Goal: Transaction & Acquisition: Purchase product/service

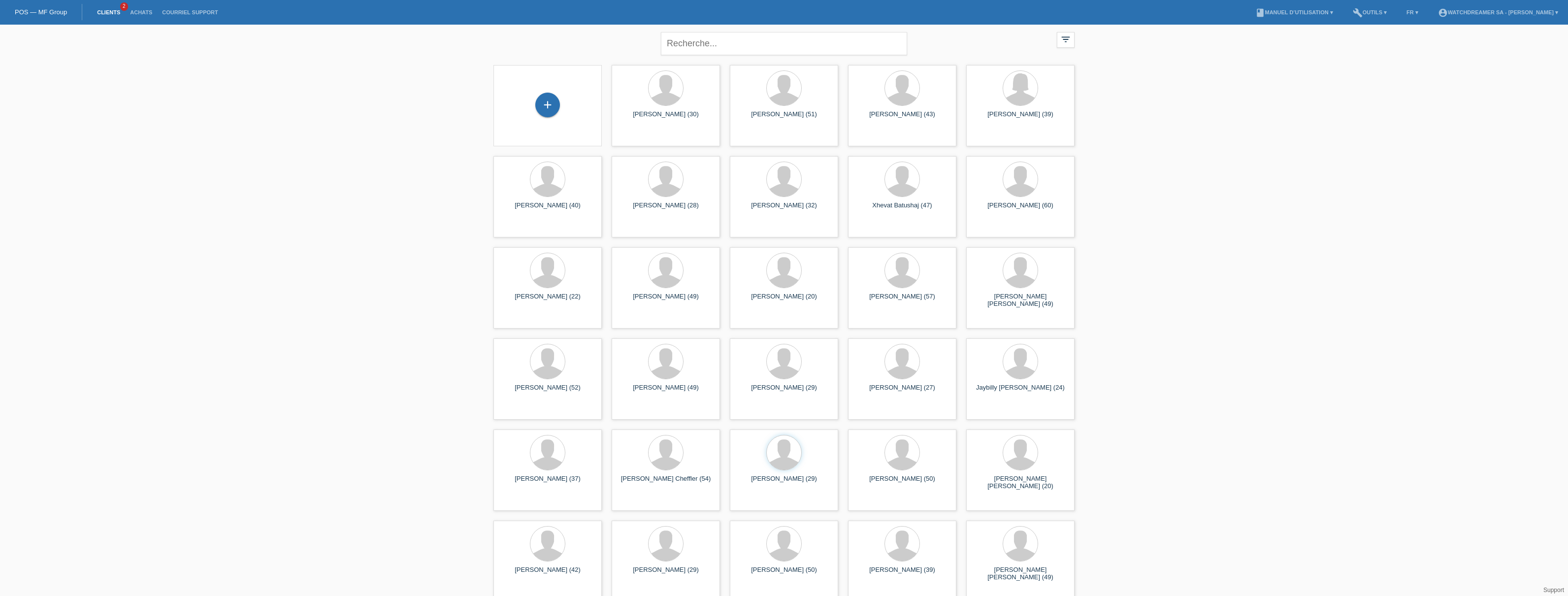
click at [106, 11] on link "Clients" at bounding box center [108, 12] width 33 height 6
click at [677, 43] on input "text" at bounding box center [784, 44] width 247 height 23
paste input "[PERSON_NAME]"
type input "[PERSON_NAME]"
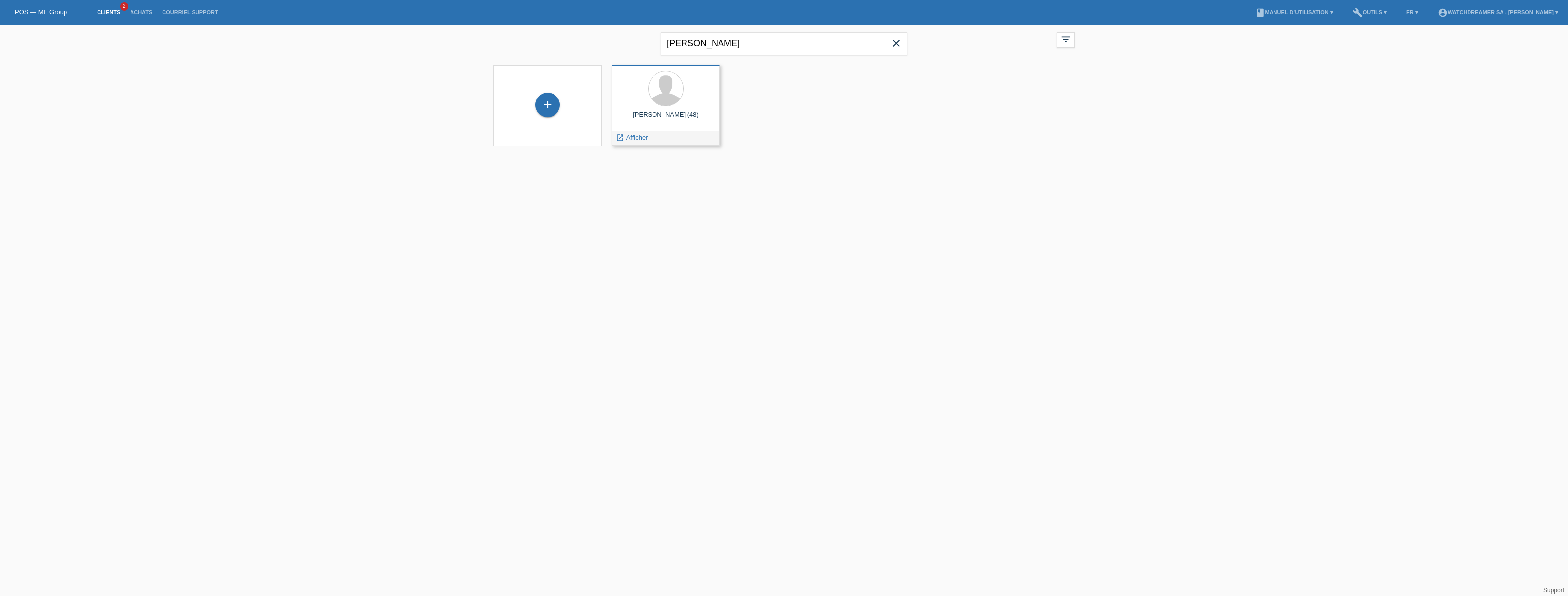
click at [669, 106] on div at bounding box center [666, 89] width 93 height 37
click at [632, 277] on span "Afficher" at bounding box center [626, 277] width 23 height 8
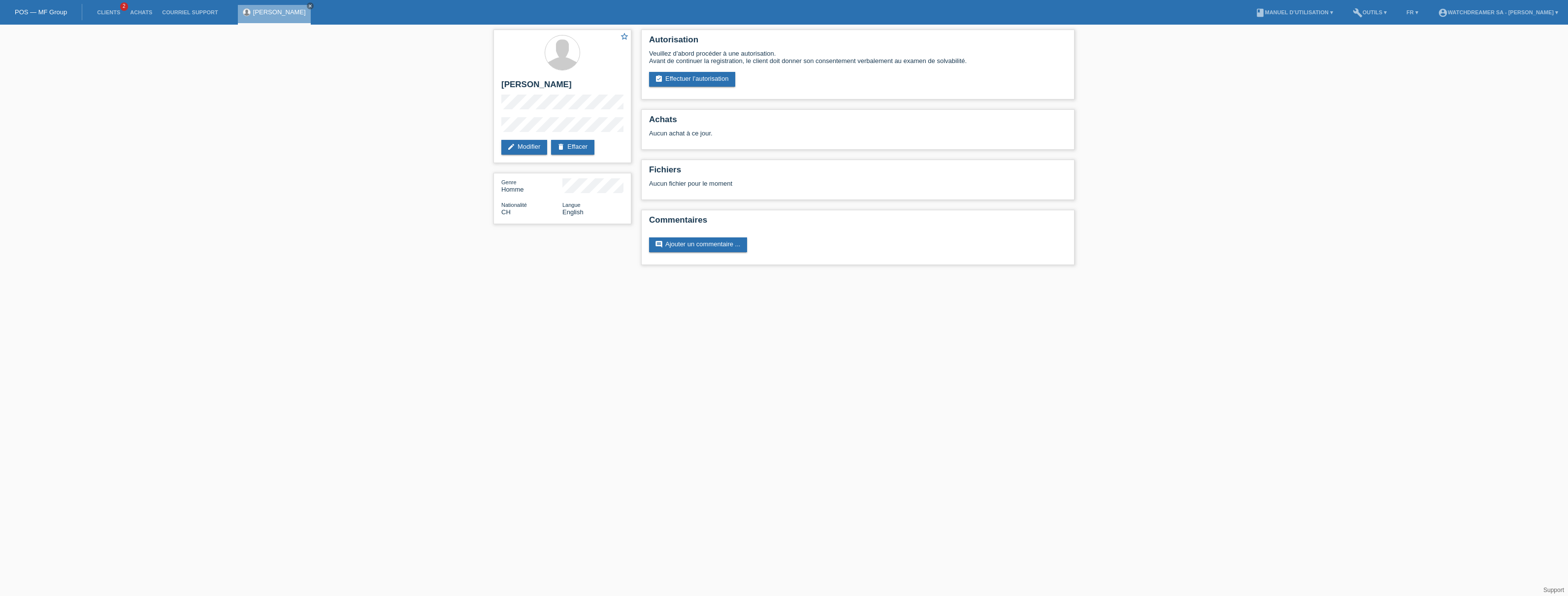
drag, startPoint x: 979, startPoint y: 61, endPoint x: 637, endPoint y: 53, distance: 342.1
click at [637, 53] on div "Autorisation [PERSON_NAME] d’abord procéder à une autorisation. Avant de contin…" at bounding box center [858, 149] width 443 height 250
click at [687, 57] on div "Veuillez d’abord procéder à une autorisation. Avant de continuer la registratio…" at bounding box center [858, 57] width 418 height 15
click at [677, 79] on link "assignment_turned_in Effectuer l’autorisation" at bounding box center [692, 79] width 86 height 15
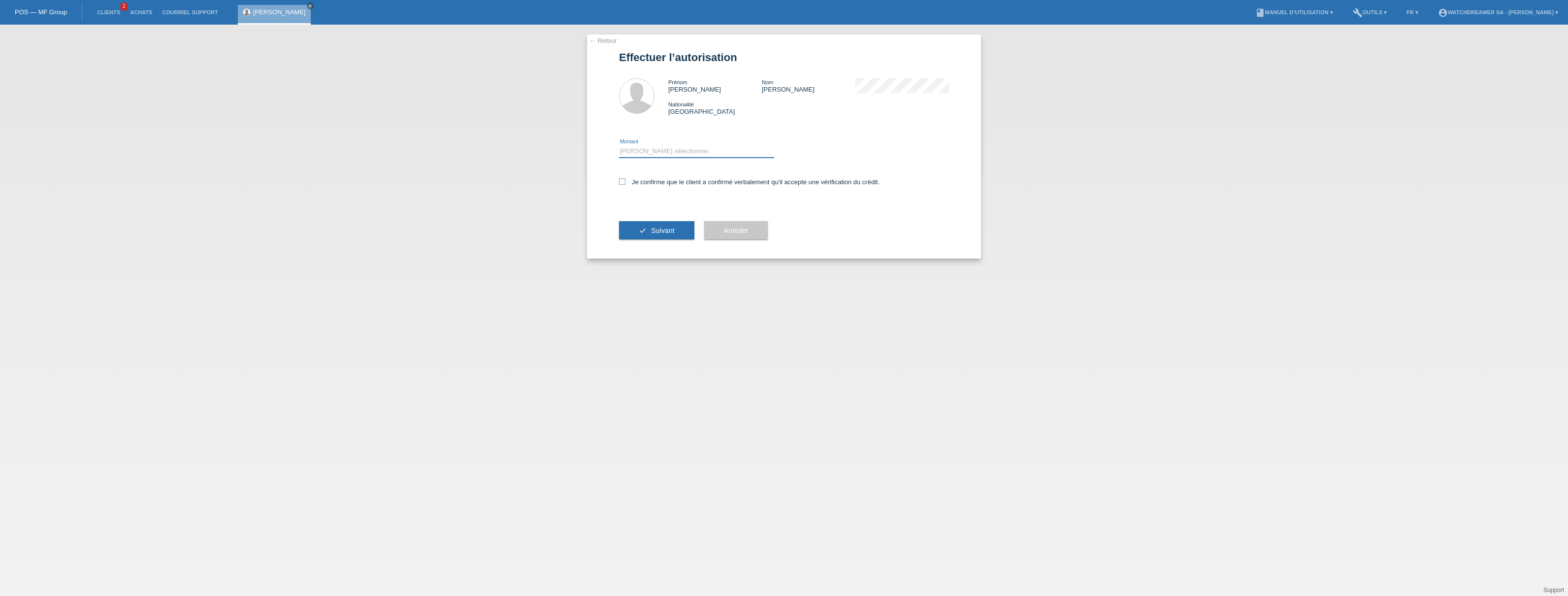
click at [651, 153] on select "Veuillez sélectionner CHF 1.00 - CHF 499.00 CHF 500.00 - CHF 1'999.00 CHF 2'000…" at bounding box center [696, 151] width 155 height 12
click at [658, 143] on div "Veuillez sélectionner CHF 1.00 - CHF 499.00 CHF 500.00 - CHF 1'999.00 CHF 2'000…" at bounding box center [696, 152] width 155 height 33
click at [656, 149] on select "Veuillez sélectionner CHF 1.00 - CHF 499.00 CHF 500.00 - CHF 1'999.00 CHF 2'000…" at bounding box center [696, 151] width 155 height 12
select select "3"
click at [619, 145] on select "Veuillez sélectionner CHF 1.00 - CHF 499.00 CHF 500.00 - CHF 1'999.00 CHF 2'000…" at bounding box center [696, 151] width 155 height 12
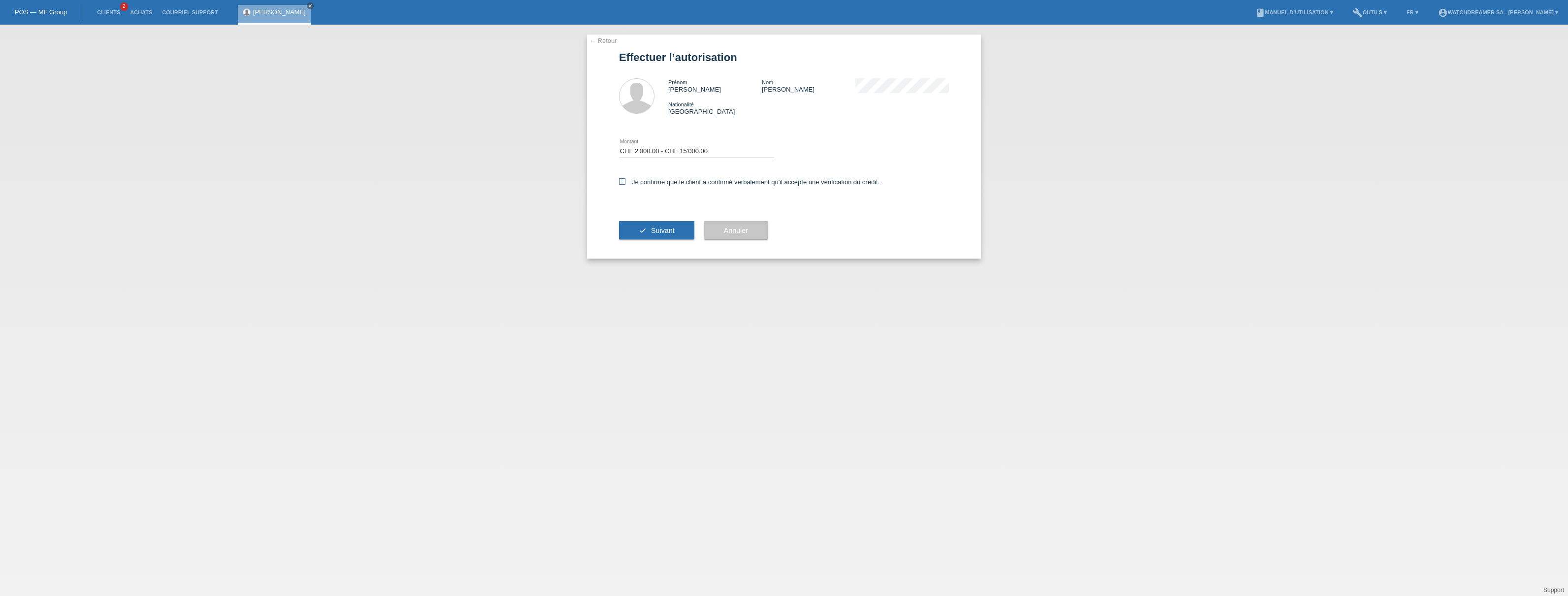
click at [623, 180] on icon at bounding box center [622, 181] width 7 height 7
click at [623, 180] on input "Je confirme que le client a confirmé verbalement qu'il accepte une vérification…" at bounding box center [622, 181] width 7 height 7
checkbox input "true"
click at [660, 228] on span "Suivant" at bounding box center [663, 230] width 24 height 8
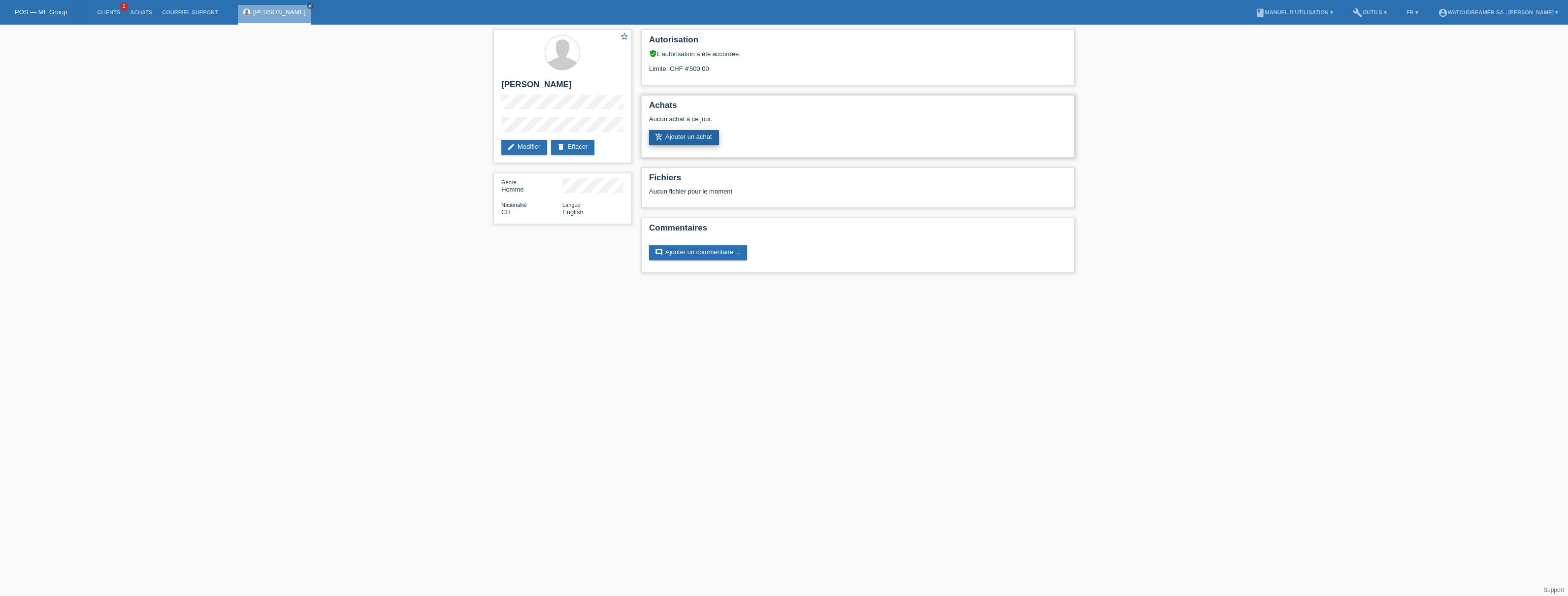
click at [694, 138] on link "add_shopping_cart Ajouter un achat" at bounding box center [684, 138] width 70 height 15
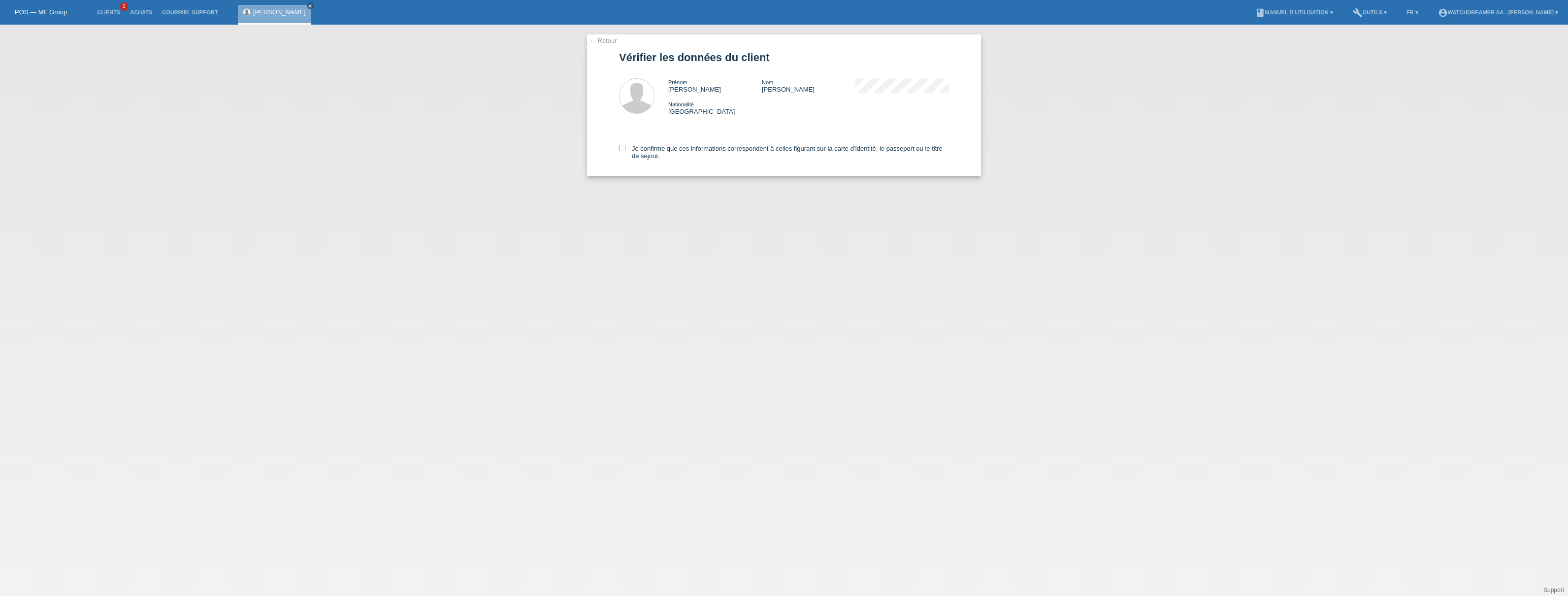
click at [602, 40] on link "← Retour" at bounding box center [603, 41] width 27 height 7
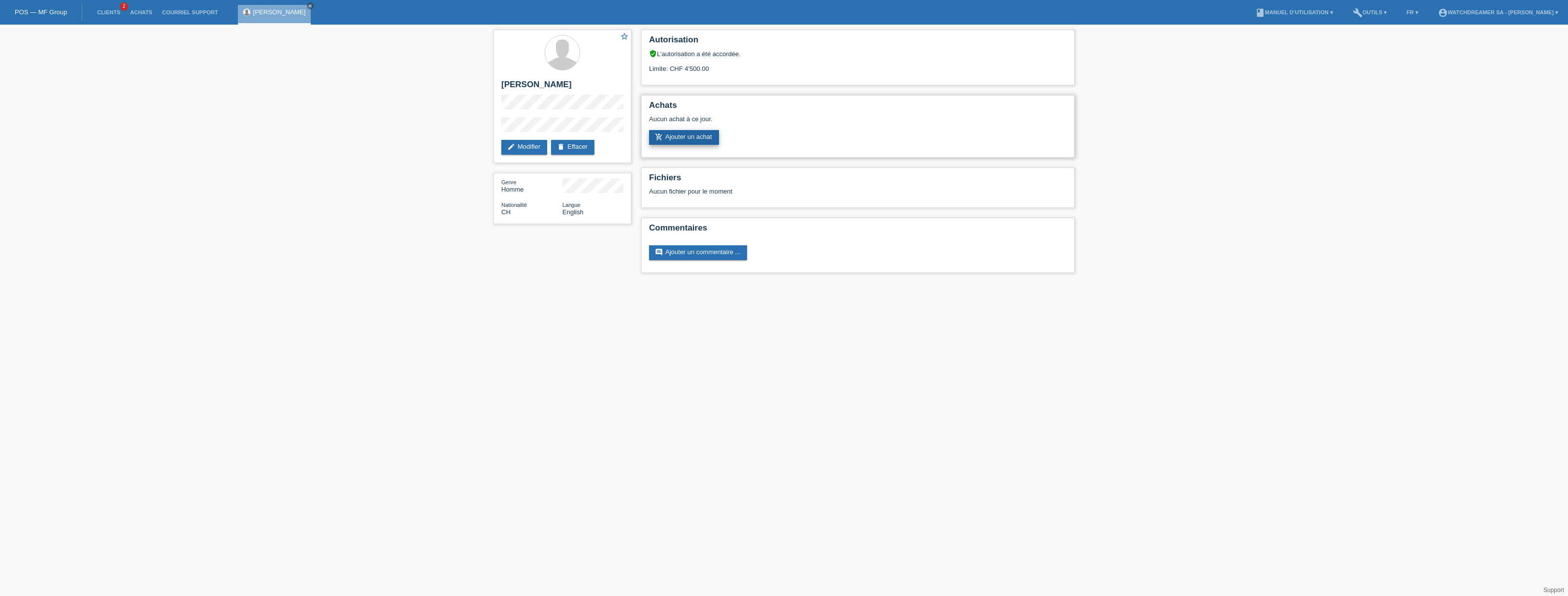
click at [685, 135] on link "add_shopping_cart Ajouter un achat" at bounding box center [684, 138] width 70 height 15
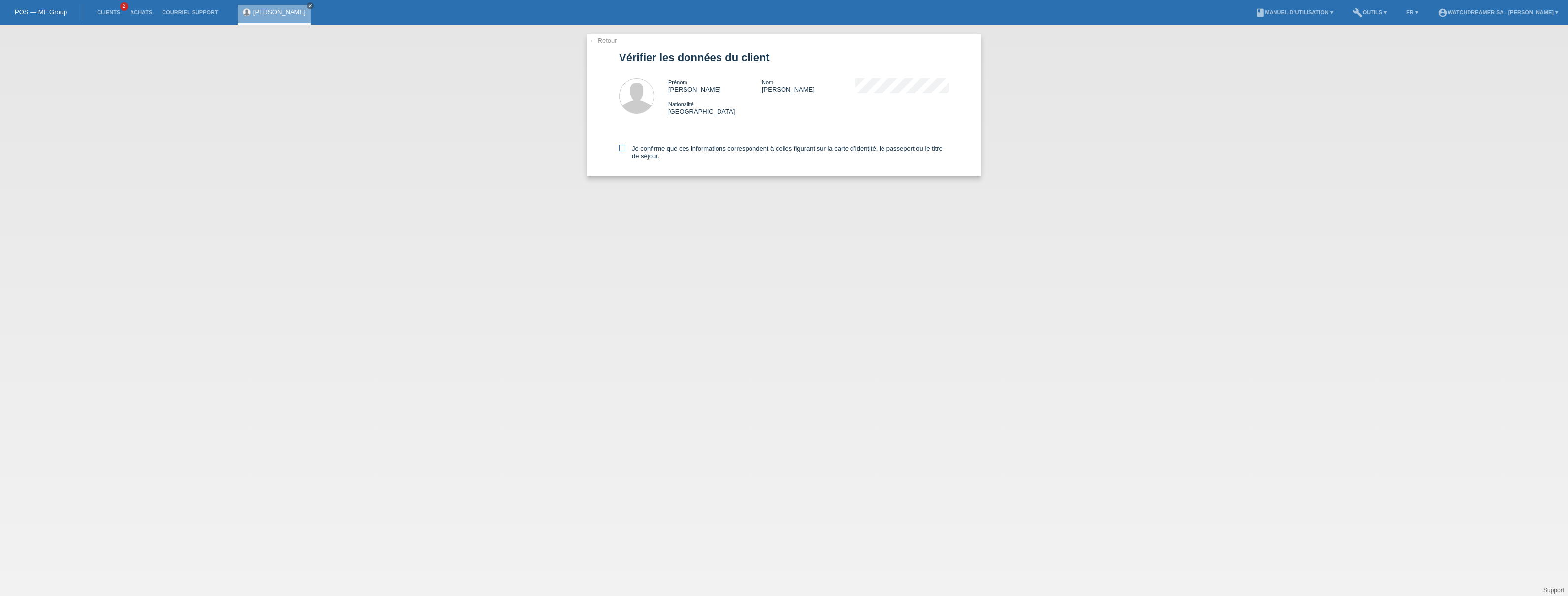
click at [623, 145] on icon at bounding box center [622, 148] width 7 height 7
click at [623, 145] on input "Je confirme que ces informations correspondent à celles figurant sur la carte d…" at bounding box center [622, 148] width 7 height 7
checkbox input "true"
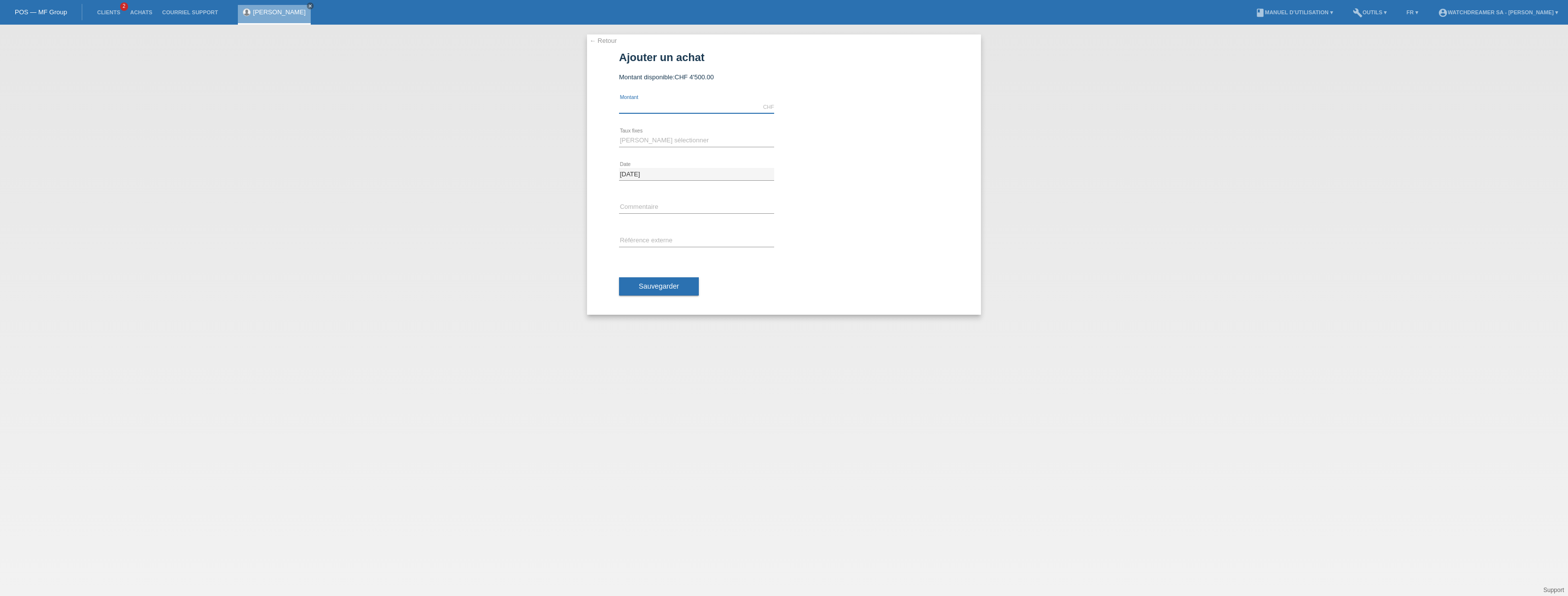
click at [648, 110] on input "text" at bounding box center [696, 107] width 155 height 12
type input "4400.00"
click at [635, 138] on select "Veuillez sélectionner 6 versements 12 versements 24 versements 36 versements 48…" at bounding box center [696, 140] width 155 height 12
click at [659, 141] on select "Veuillez sélectionner 6 versements 12 versements 24 versements 36 versements 48…" at bounding box center [696, 140] width 155 height 12
select select "626"
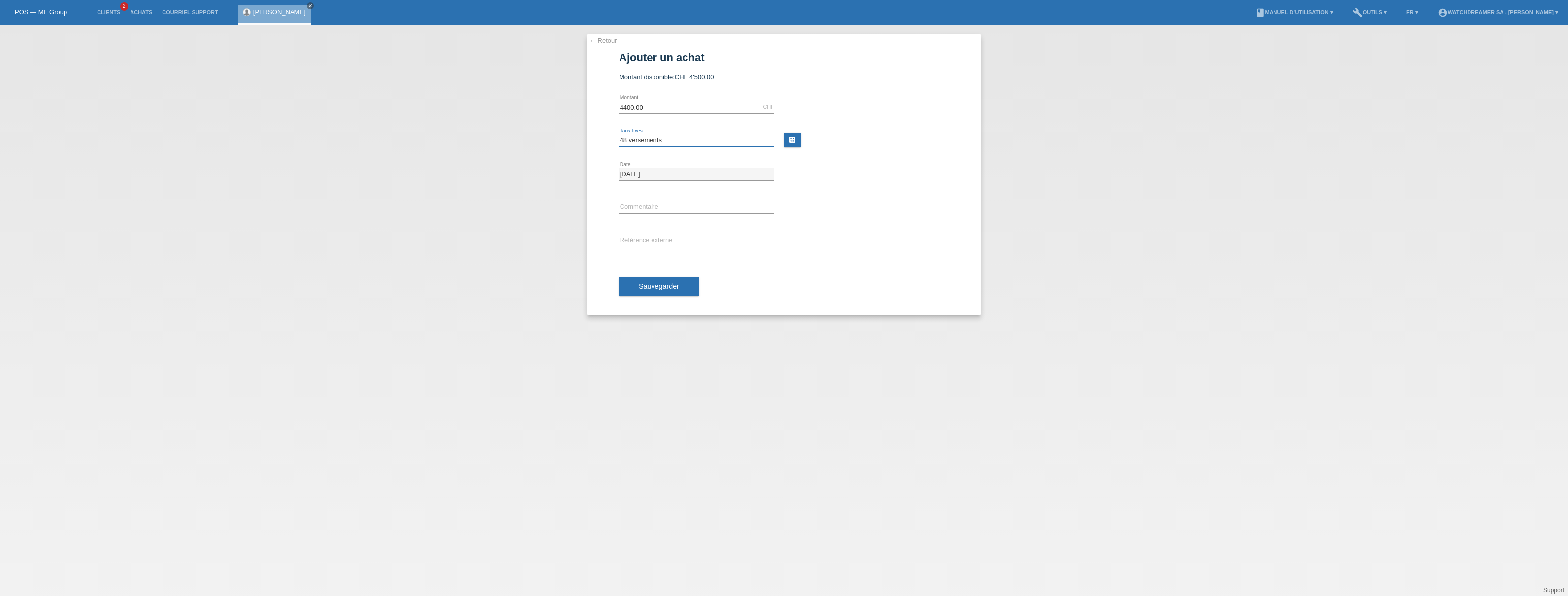
click at [619, 135] on select "Veuillez sélectionner 6 versements 12 versements 24 versements 36 versements 48…" at bounding box center [696, 140] width 155 height 12
click at [640, 203] on input "text" at bounding box center [696, 208] width 155 height 12
paste input "Panerai Radiomir Officine - 45mm"
type input "Panerai Radiomir Officine - 45mm"
paste input "519761"
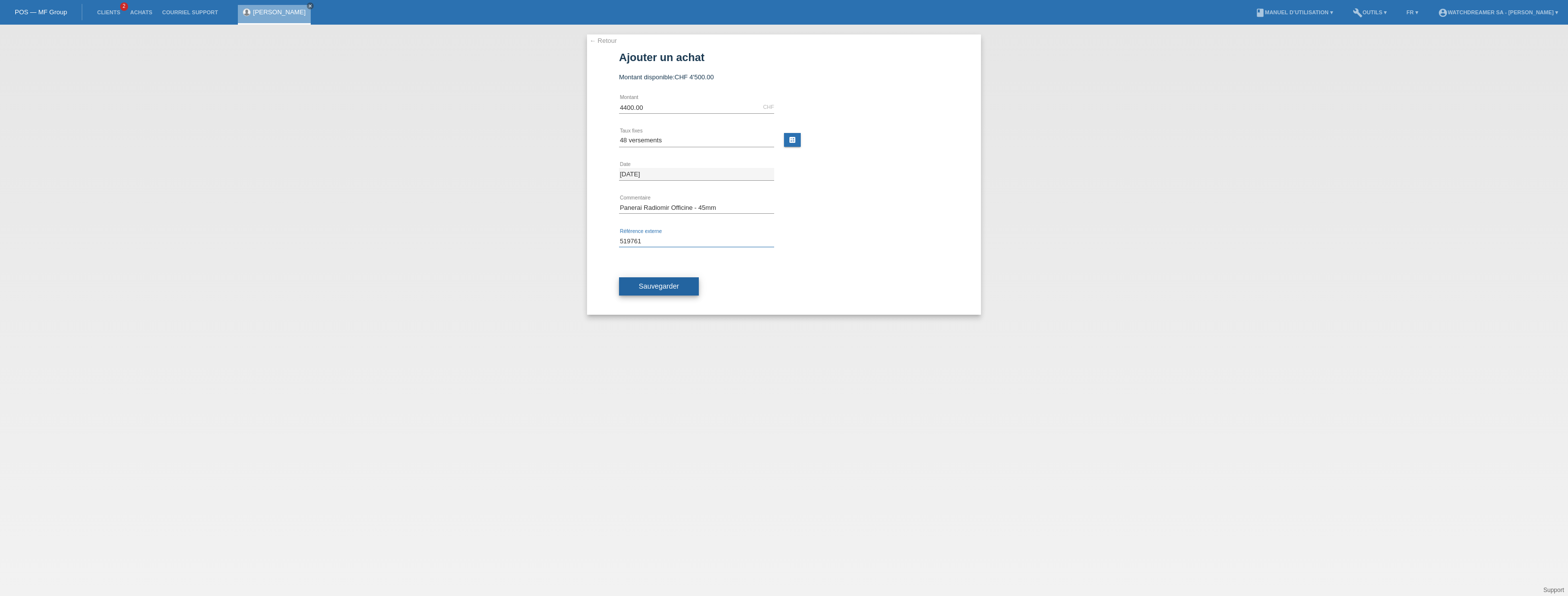
type input "519761"
click at [651, 285] on span "Sauvegarder" at bounding box center [659, 286] width 40 height 8
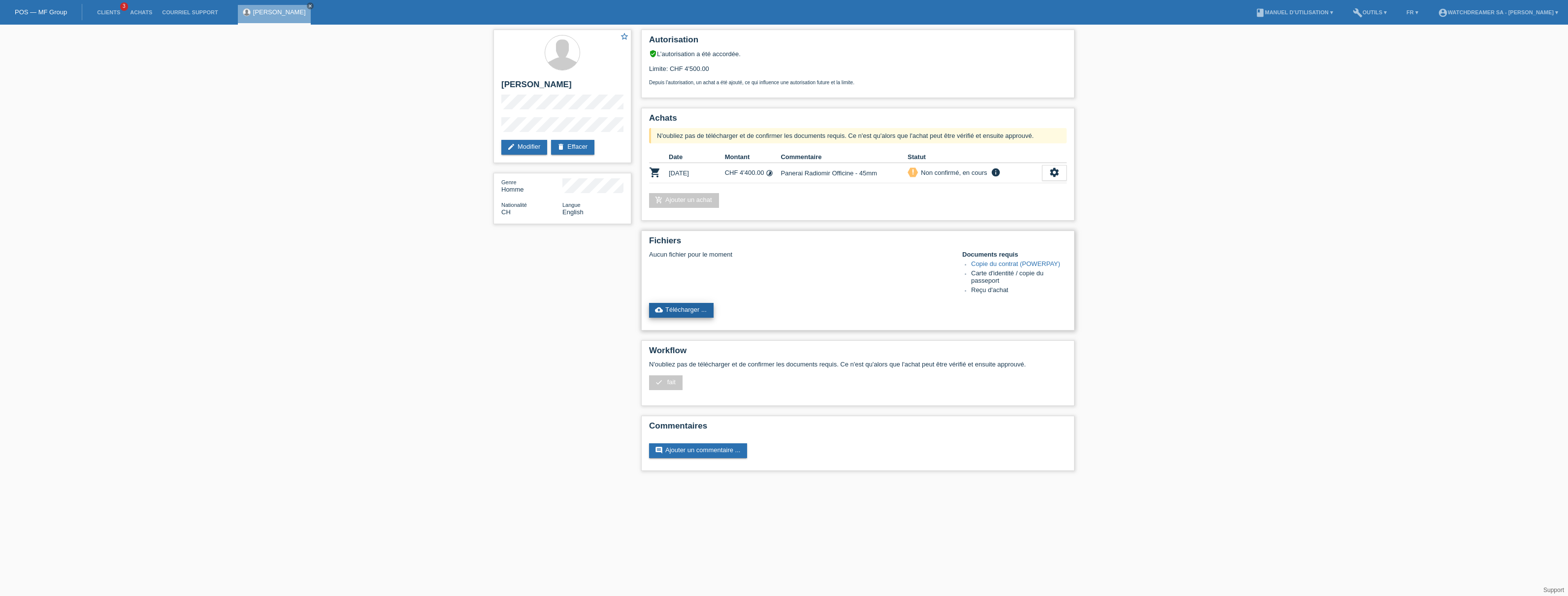
click at [677, 307] on link "cloud_upload Télécharger ..." at bounding box center [681, 310] width 65 height 15
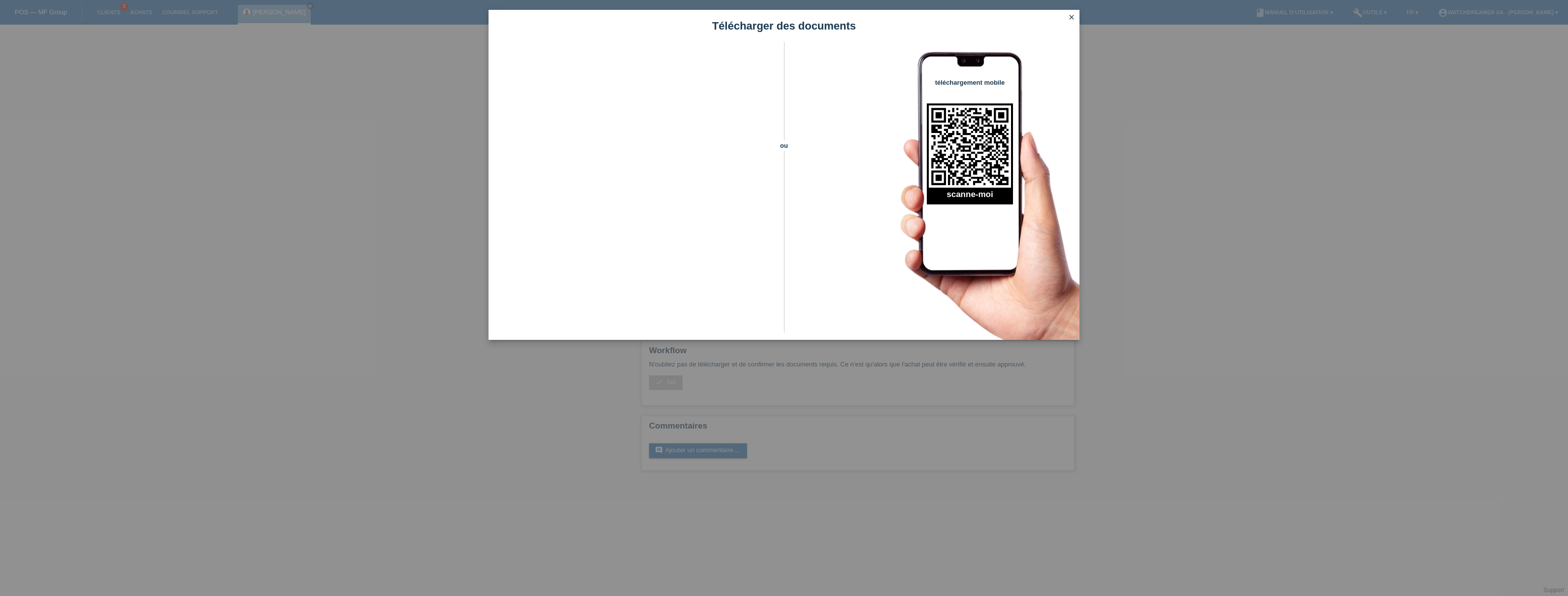
click at [1070, 14] on icon "close" at bounding box center [1071, 17] width 8 height 8
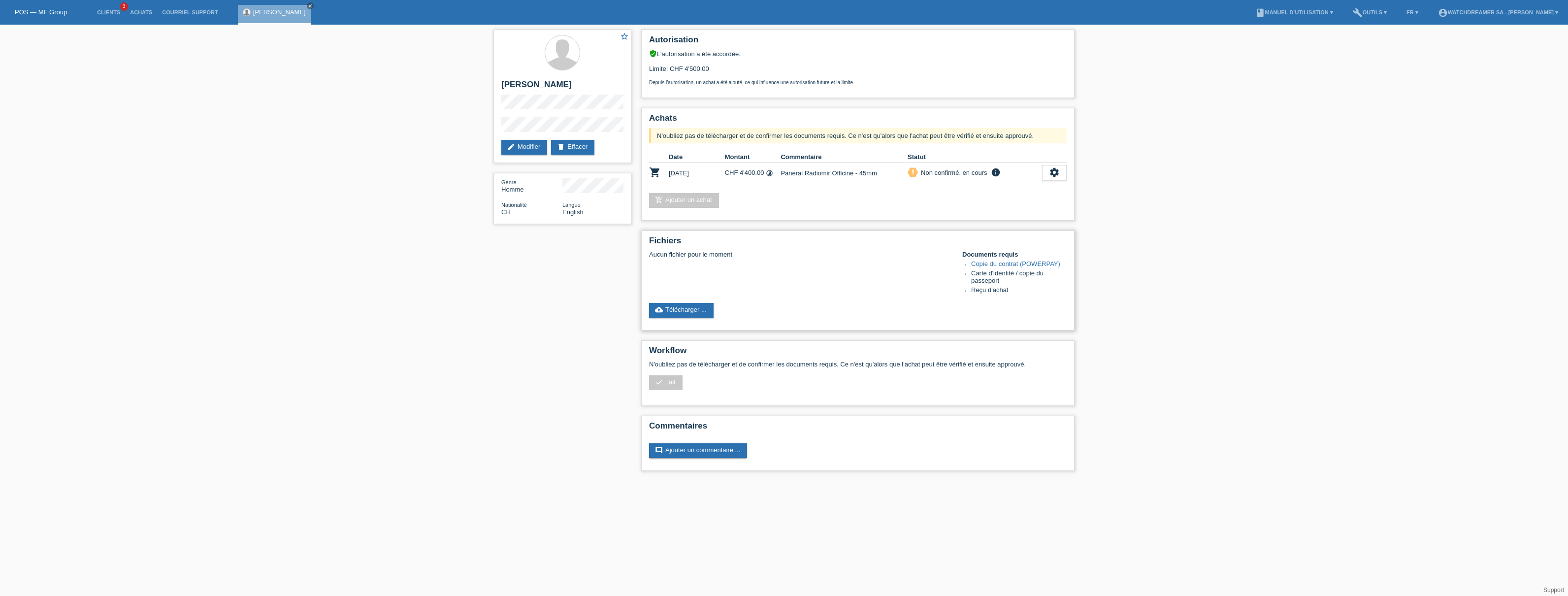
click at [990, 264] on link "Copie du contrat (POWERPAY)" at bounding box center [1015, 264] width 89 height 7
click at [671, 312] on link "cloud_upload Télécharger ..." at bounding box center [681, 310] width 65 height 15
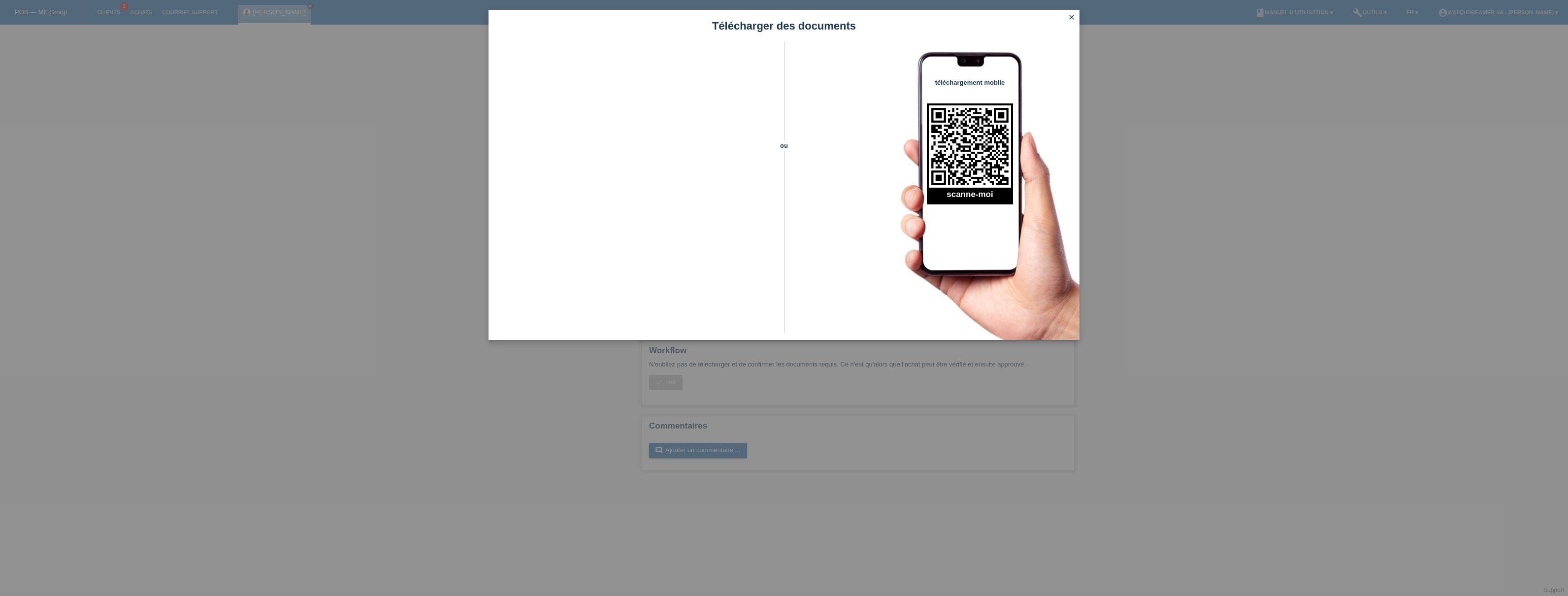
click at [1069, 16] on icon "close" at bounding box center [1071, 17] width 8 height 8
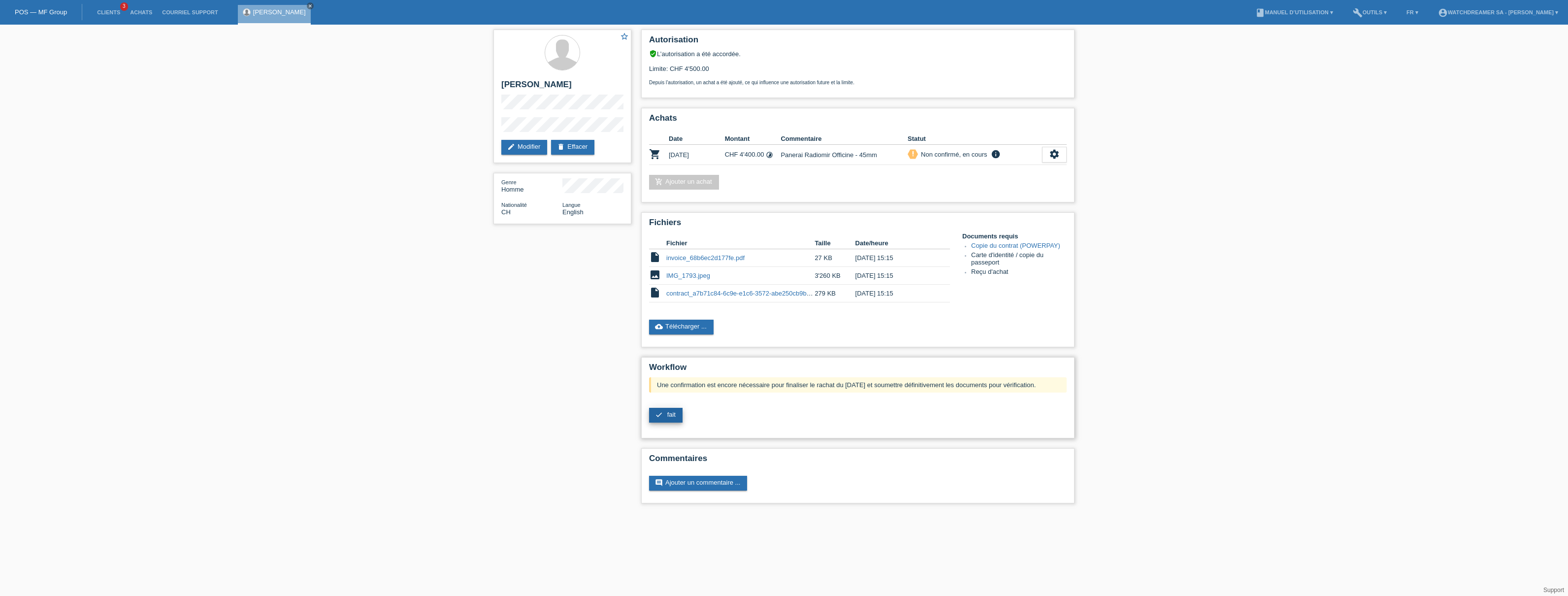
click at [671, 415] on span "fait" at bounding box center [671, 415] width 9 height 7
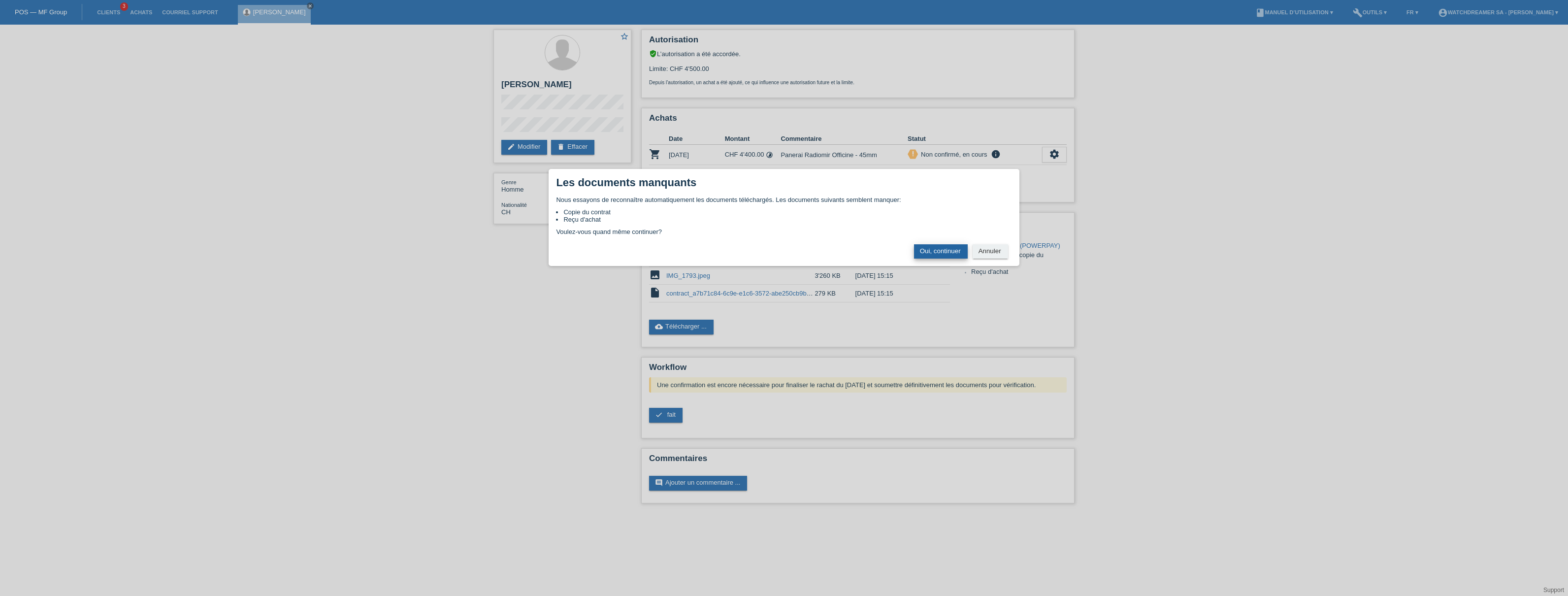
click at [939, 249] on button "Oui, continuer" at bounding box center [941, 251] width 54 height 14
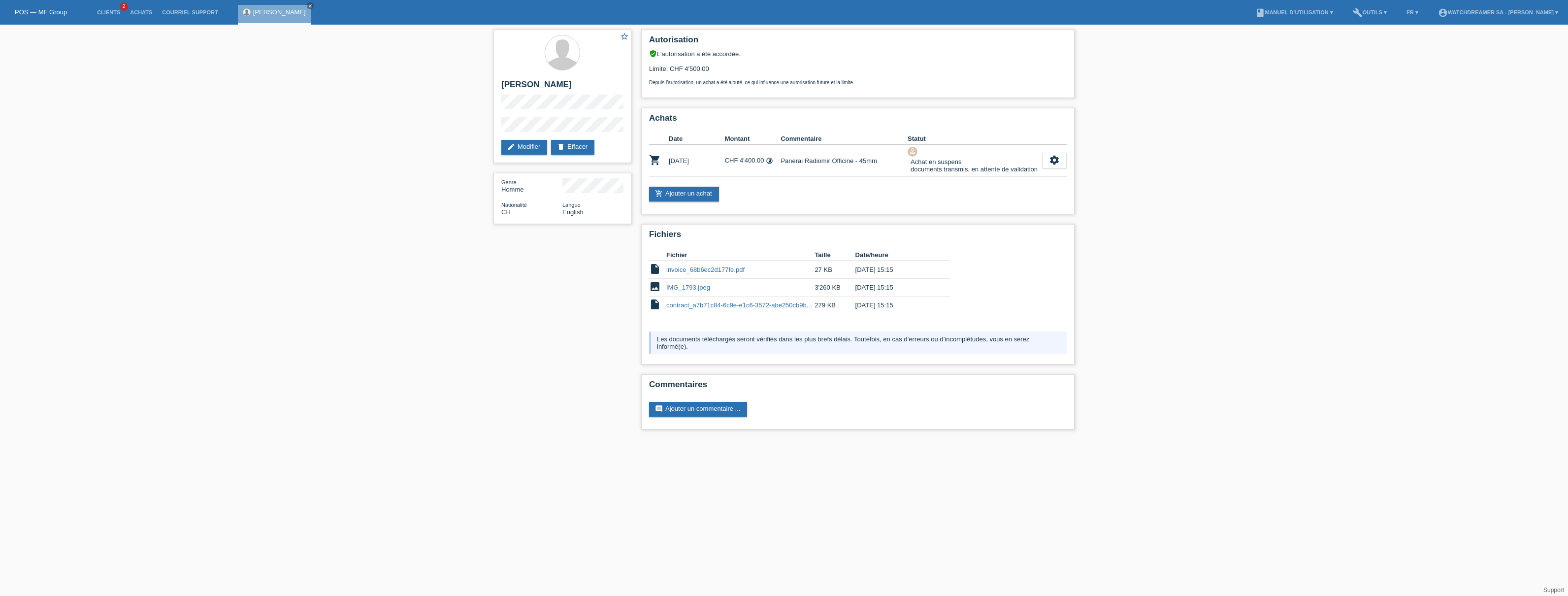
click at [113, 17] on li "Clients 2" at bounding box center [108, 12] width 33 height 25
click at [108, 9] on link "Clients" at bounding box center [108, 12] width 33 height 6
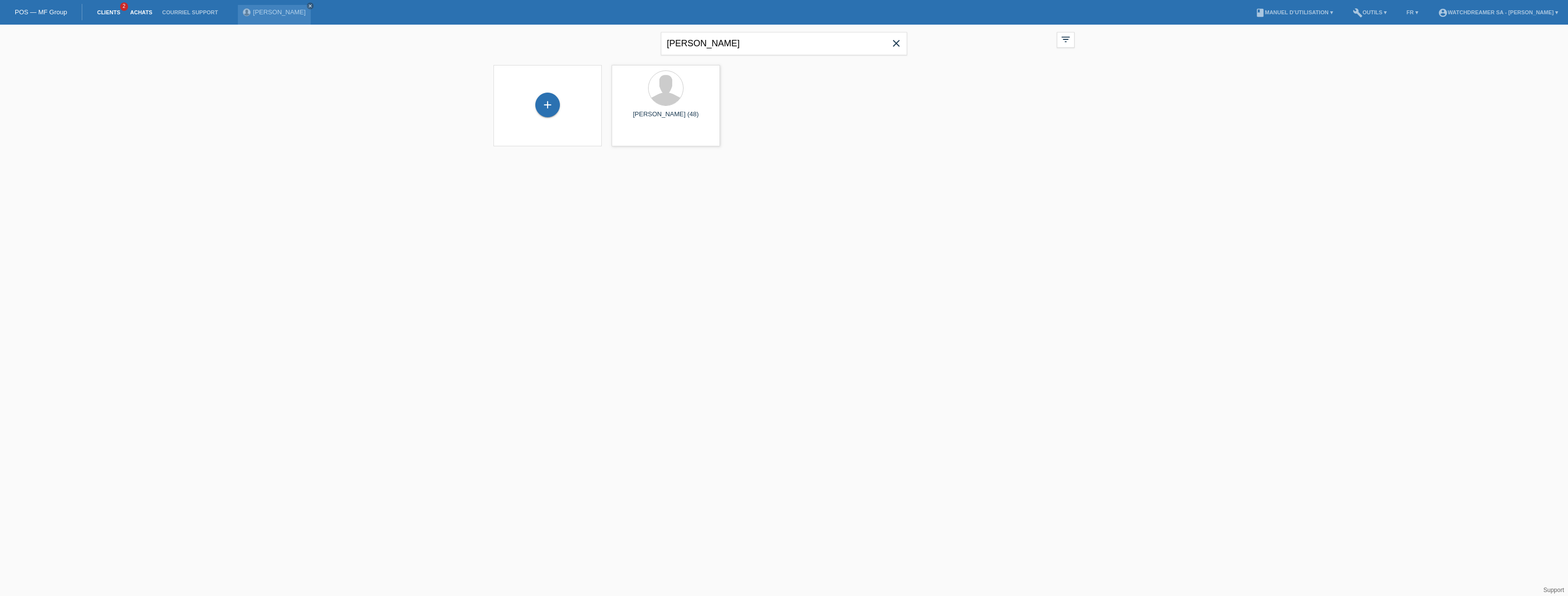
click at [138, 11] on link "Achats" at bounding box center [141, 12] width 32 height 6
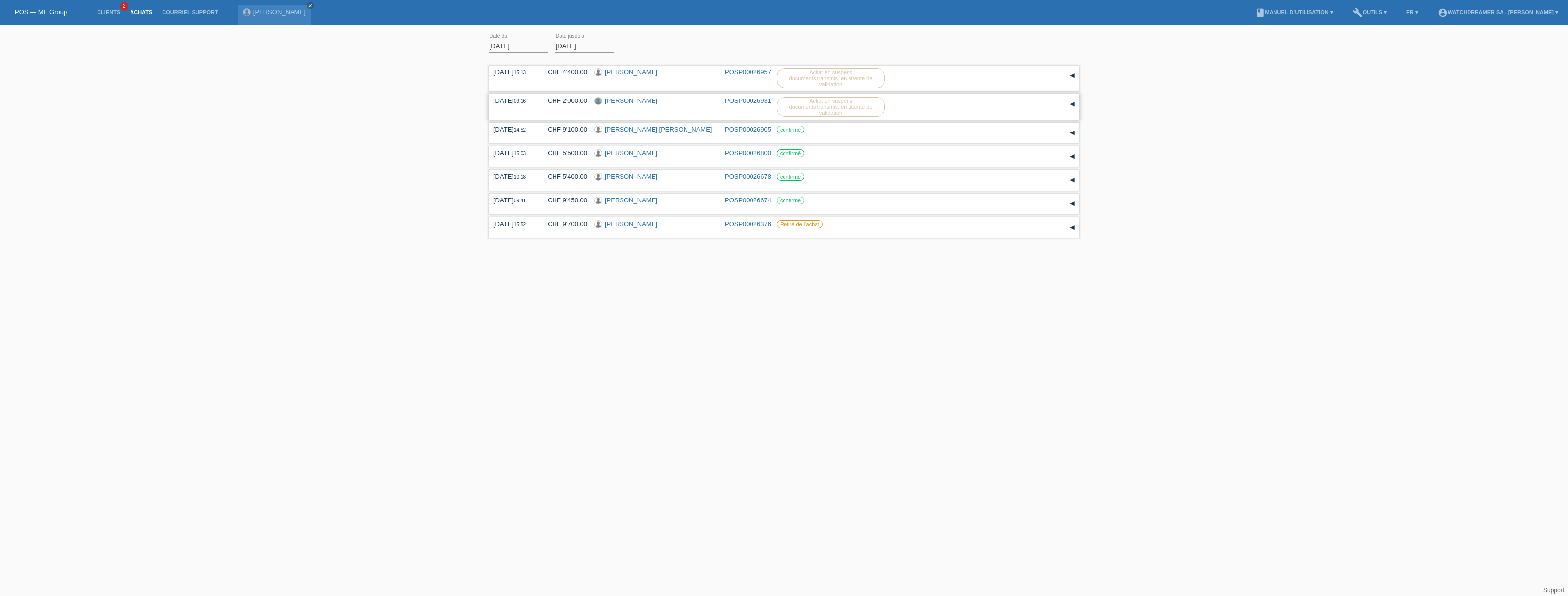
drag, startPoint x: 664, startPoint y: 104, endPoint x: 597, endPoint y: 101, distance: 67.1
click at [597, 101] on div "[PERSON_NAME]" at bounding box center [656, 101] width 123 height 9
copy div "[PERSON_NAME]"
